Goal: Transaction & Acquisition: Register for event/course

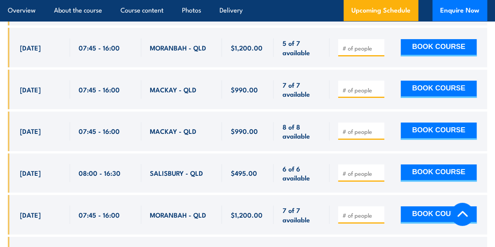
scroll to position [1486, 0]
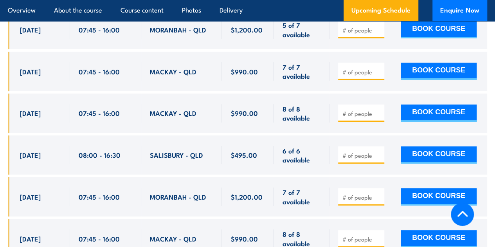
click at [355, 154] on input "number" at bounding box center [362, 156] width 39 height 8
type input "1"
click at [429, 151] on button "BOOK COURSE" at bounding box center [439, 154] width 76 height 17
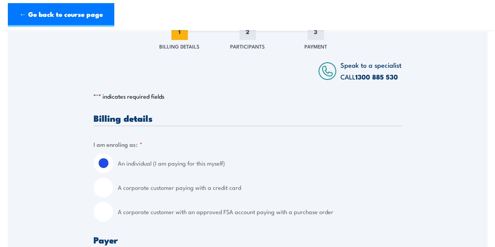
scroll to position [127, 0]
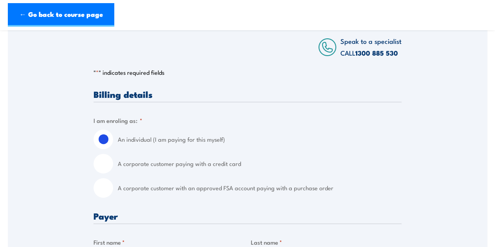
click at [103, 165] on input "A corporate customer paying with a credit card" at bounding box center [104, 164] width 20 height 20
radio input "true"
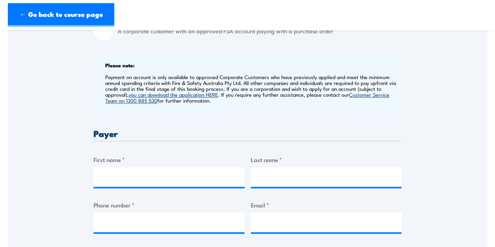
scroll to position [323, 0]
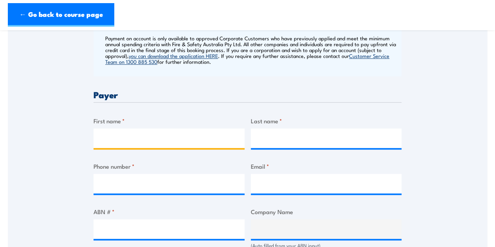
click at [126, 139] on input "First name *" at bounding box center [169, 138] width 151 height 20
type input "[PERSON_NAME]"
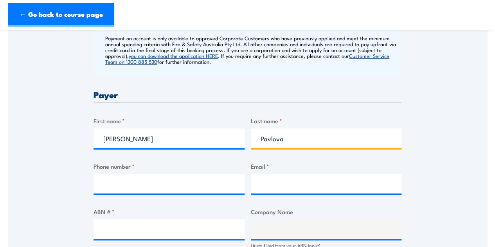
type input "Pavlova"
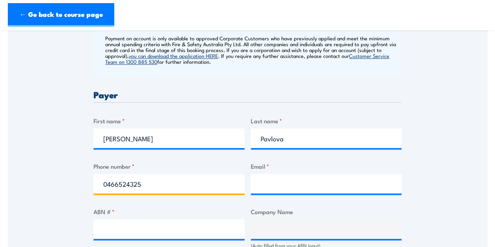
type input "0466524325"
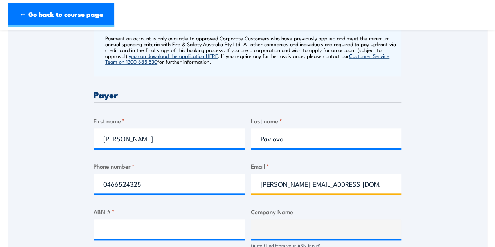
type input "[PERSON_NAME][EMAIL_ADDRESS][DOMAIN_NAME]"
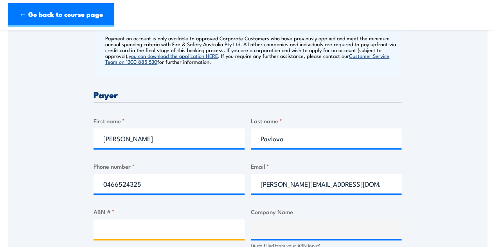
click at [123, 230] on input "ABN # *" at bounding box center [169, 229] width 151 height 20
paste input "91 128 925 066"
type input "91 128 925 066"
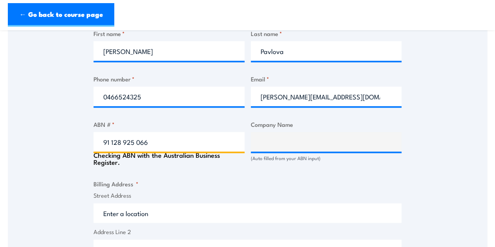
scroll to position [411, 0]
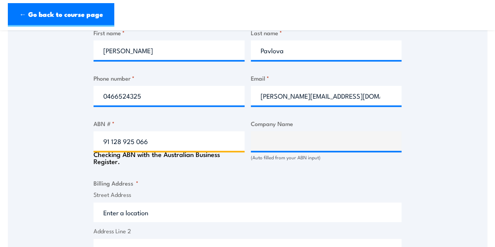
type input "FORMULA INTERIORS PTY LTD"
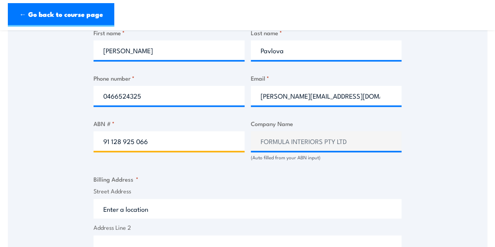
type input "91 128 925 066"
click at [213, 173] on div "Billing details I am enroling as: * An individual (I am paying for this myself)…" at bounding box center [248, 215] width 308 height 818
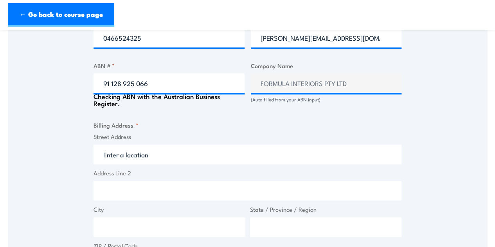
scroll to position [470, 0]
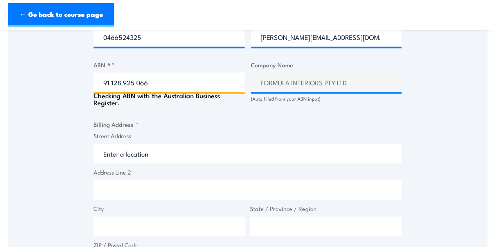
click at [167, 84] on input "91 128 925 066" at bounding box center [169, 82] width 151 height 20
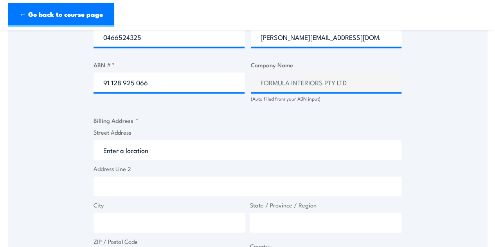
click at [189, 125] on fieldset "Billing Address * Street Address Address Line 2 City State / Province / Region …" at bounding box center [248, 192] width 308 height 153
click at [148, 154] on input "Street Address" at bounding box center [248, 150] width 308 height 20
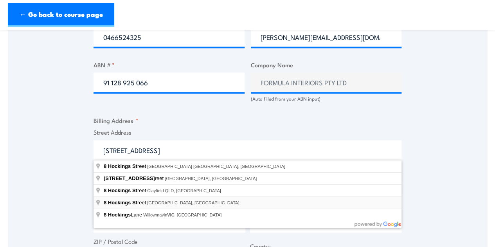
type input "[STREET_ADDRESS]"
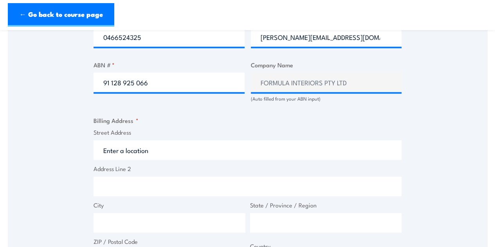
type input "[STREET_ADDRESS]"
type input "[GEOGRAPHIC_DATA]"
type input "4101"
select select "[GEOGRAPHIC_DATA]"
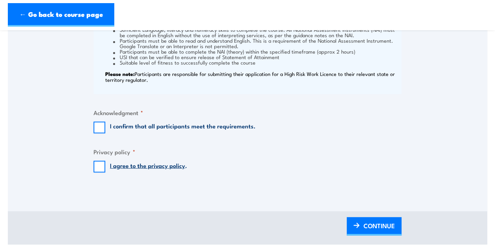
scroll to position [852, 0]
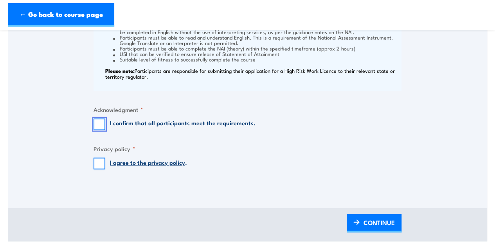
click at [98, 123] on input "I confirm that all participants meet the requirements." at bounding box center [100, 125] width 12 height 12
checkbox input "true"
click at [99, 165] on input "I agree to the privacy policy ." at bounding box center [100, 164] width 12 height 12
checkbox input "true"
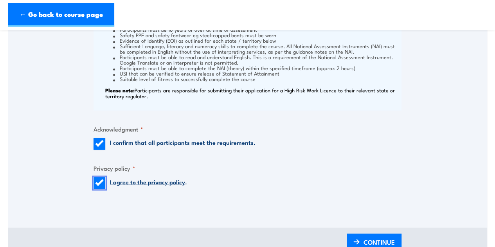
scroll to position [911, 0]
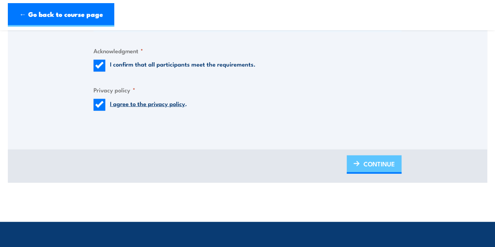
click at [378, 163] on span "CONTINUE" at bounding box center [379, 164] width 31 height 21
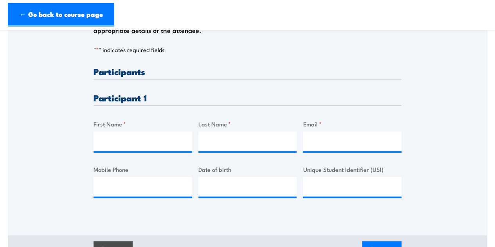
scroll to position [176, 0]
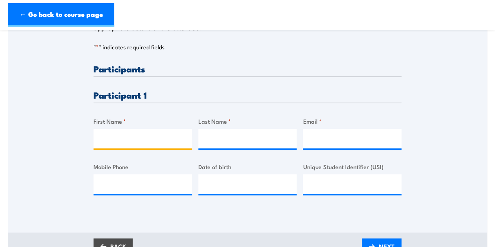
click at [110, 141] on input "First Name *" at bounding box center [143, 139] width 99 height 20
type input "[PERSON_NAME]"
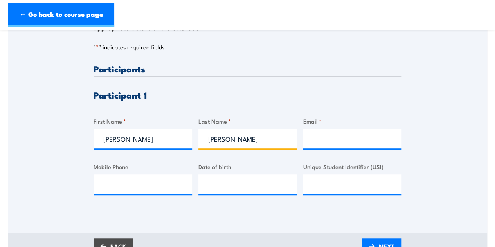
type input "[PERSON_NAME]"
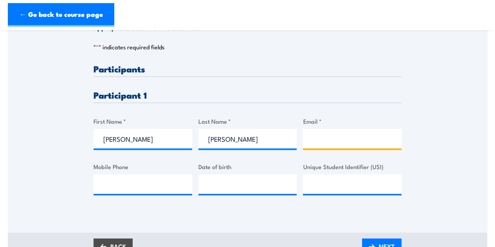
click at [323, 137] on input "Email *" at bounding box center [352, 139] width 99 height 20
paste input "[PERSON_NAME][EMAIL_ADDRESS][PERSON_NAME][DOMAIN_NAME]"
type input "[PERSON_NAME][EMAIL_ADDRESS][PERSON_NAME][DOMAIN_NAME]"
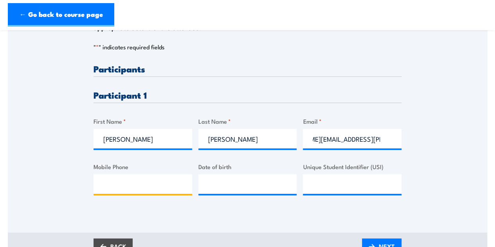
click at [107, 181] on input "Mobile Phone" at bounding box center [143, 184] width 99 height 20
click at [118, 183] on input "Mobile Phone" at bounding box center [143, 184] width 99 height 20
paste input "0431499041"
type input "0431499041"
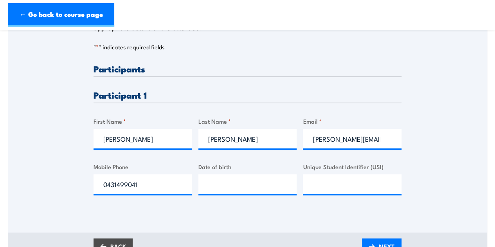
click at [18, 197] on div "Please provide names and contact details for each of the participants below. No…" at bounding box center [248, 85] width 480 height 252
click at [230, 184] on input "__/__/____" at bounding box center [248, 184] width 99 height 20
type input "[DATE]"
click at [328, 185] on input "Unique Student Identifier (USI)" at bounding box center [352, 184] width 99 height 20
click at [325, 186] on input "Unique Student Identifier (USI)" at bounding box center [352, 184] width 99 height 20
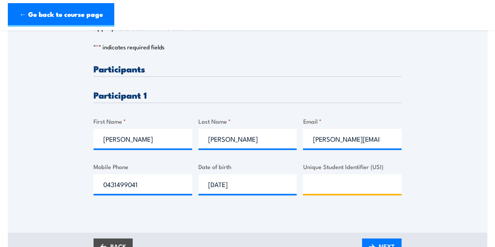
paste input "BKN2LKTWMA"
type input "BKN2LKTWMA"
click at [285, 216] on div "Please provide names and contact details for each of the participants below. No…" at bounding box center [248, 96] width 480 height 274
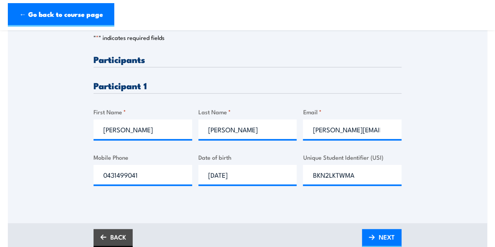
scroll to position [186, 0]
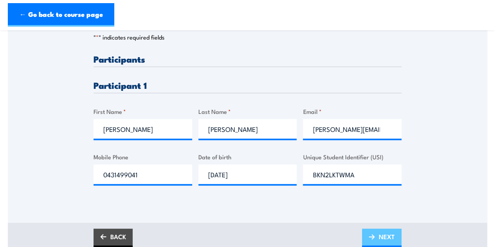
click at [384, 239] on span "NEXT" at bounding box center [387, 236] width 16 height 21
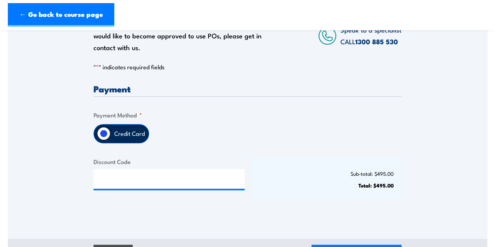
scroll to position [245, 0]
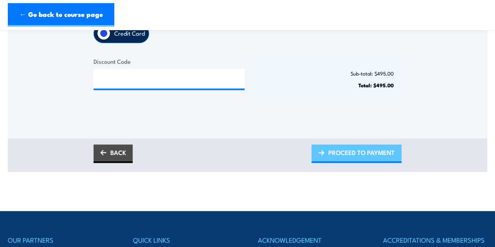
click at [338, 149] on span "PROCEED TO PAYMENT" at bounding box center [362, 152] width 67 height 21
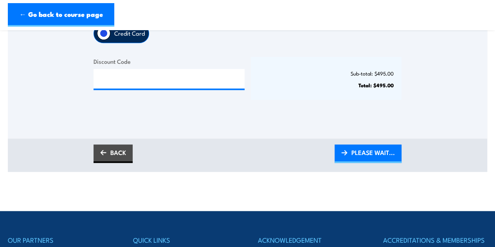
scroll to position [244, 0]
